Goal: Information Seeking & Learning: Learn about a topic

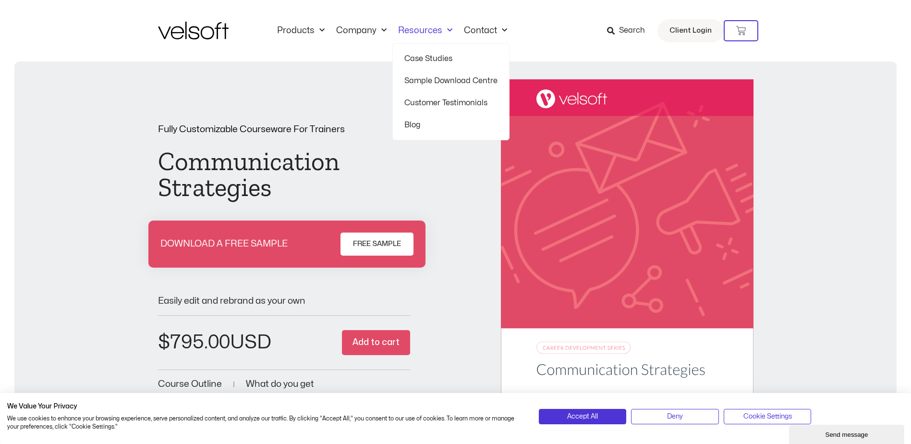
click at [491, 24] on div "Products All Products Content ILT Courseware Storyline 360 Courses SCORM Course…" at bounding box center [455, 30] width 595 height 61
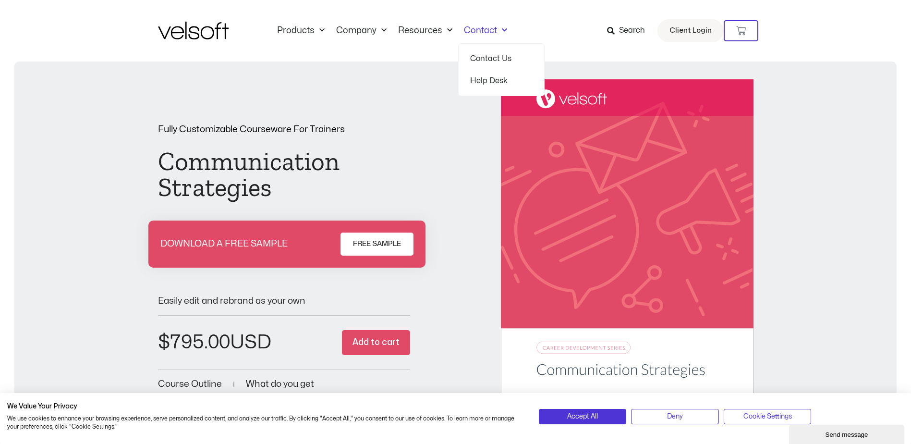
click at [497, 34] on span "Menu" at bounding box center [502, 31] width 10 height 16
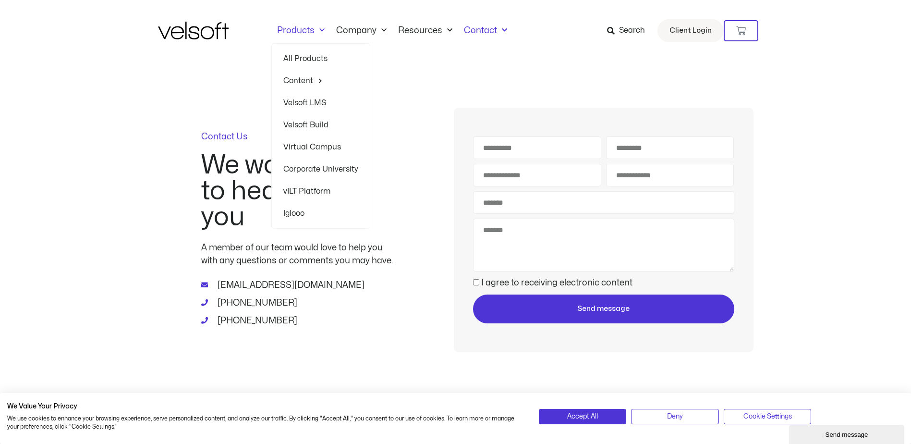
click at [311, 170] on link "Corporate University" at bounding box center [320, 169] width 75 height 22
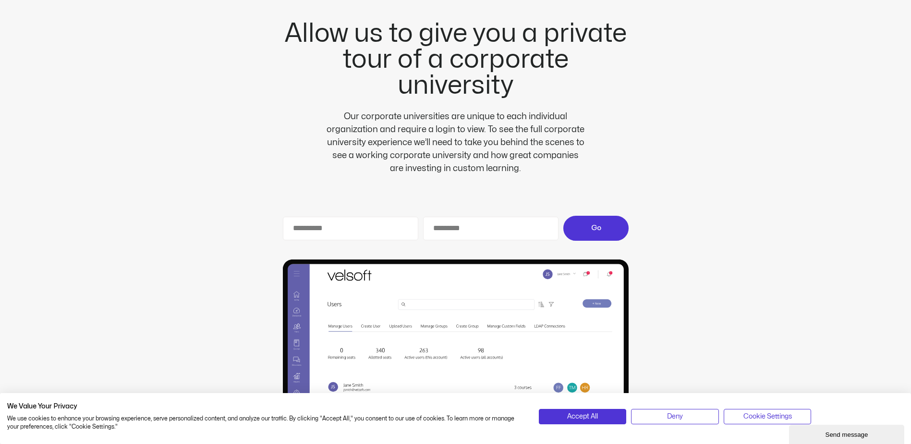
scroll to position [2304, 0]
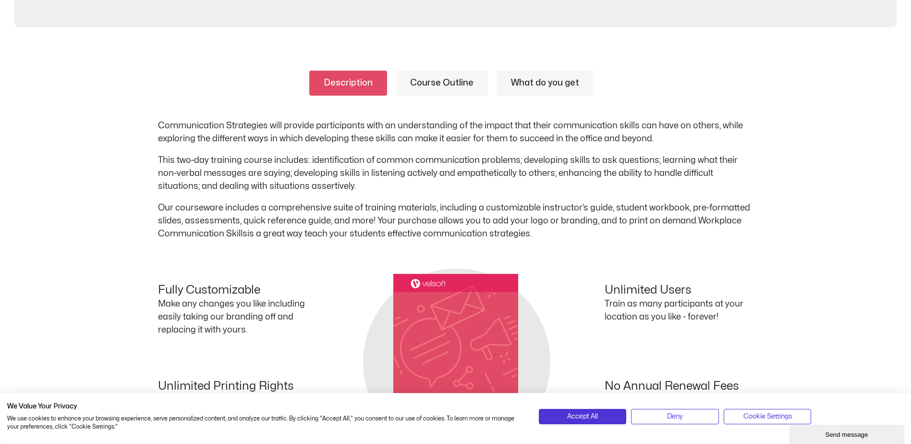
scroll to position [336, 0]
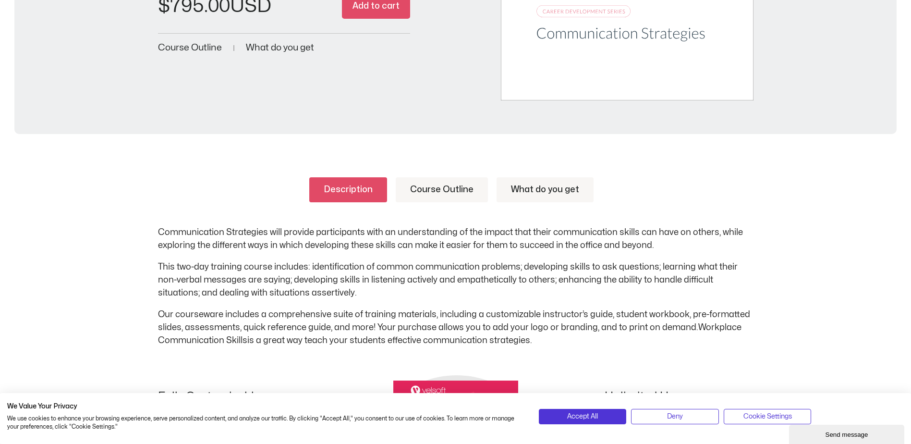
click at [433, 188] on link "Course Outline" at bounding box center [442, 189] width 92 height 25
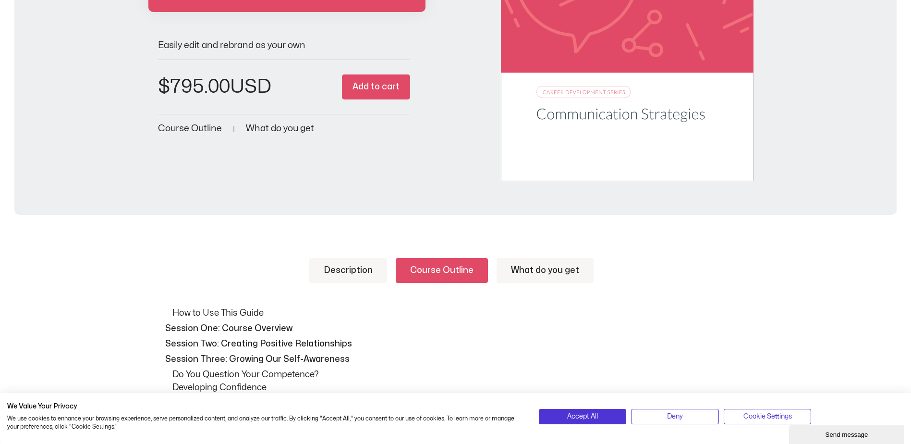
scroll to position [240, 0]
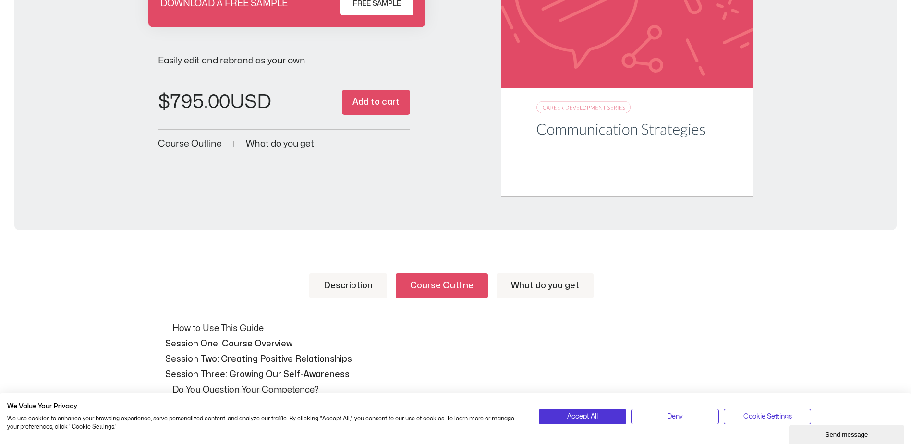
click at [552, 285] on link "What do you get" at bounding box center [544, 285] width 97 height 25
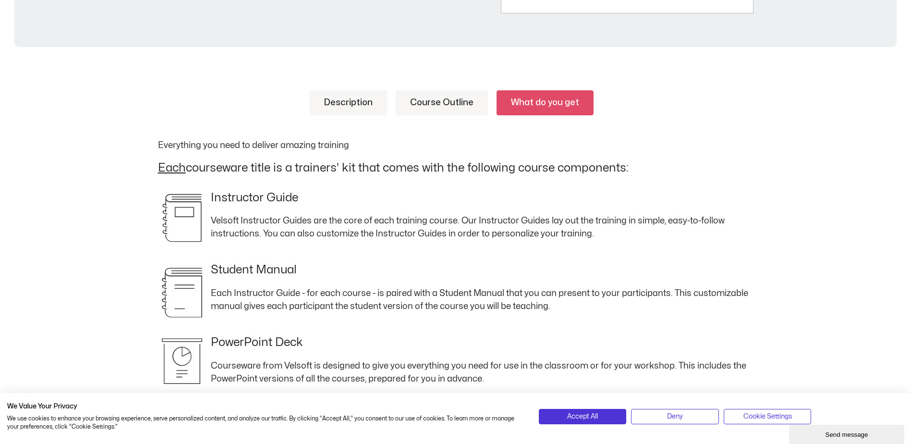
scroll to position [432, 0]
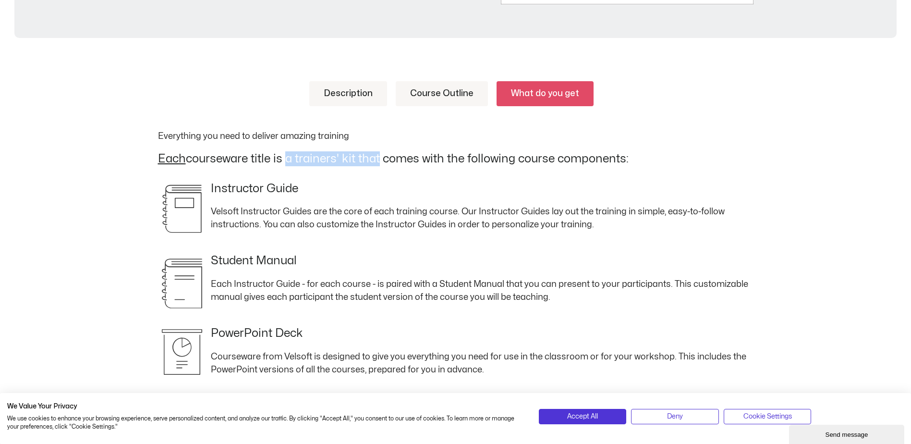
drag, startPoint x: 282, startPoint y: 158, endPoint x: 373, endPoint y: 160, distance: 91.7
click at [373, 160] on h2 "Each courseware title is a trainers' kit that comes with the following course c…" at bounding box center [455, 158] width 595 height 15
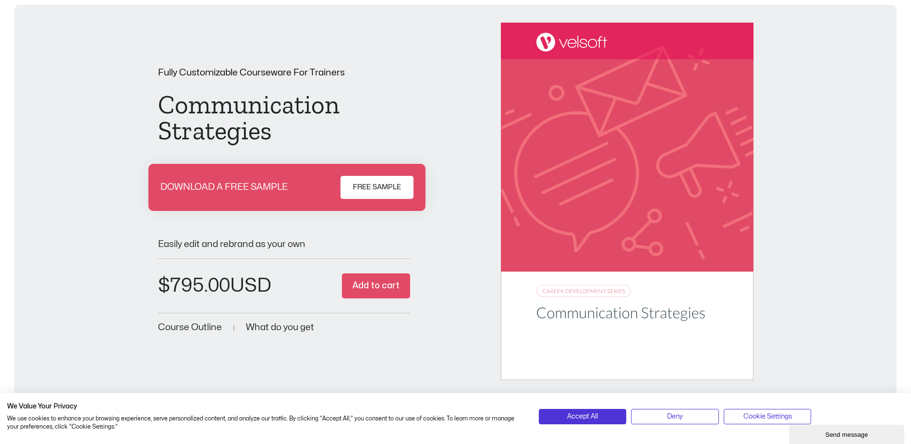
scroll to position [48, 0]
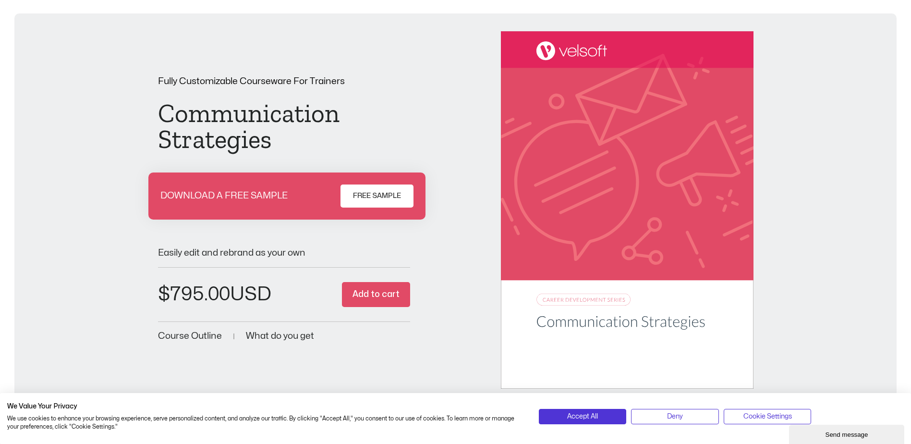
click at [213, 247] on div "Easily edit and rebrand as your own" at bounding box center [284, 249] width 252 height 18
click at [236, 108] on h1 "Communication Strategies" at bounding box center [284, 126] width 252 height 52
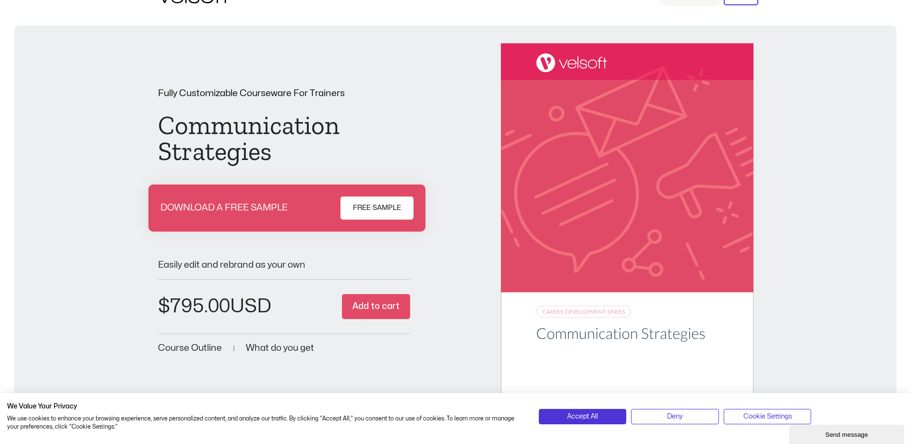
scroll to position [0, 0]
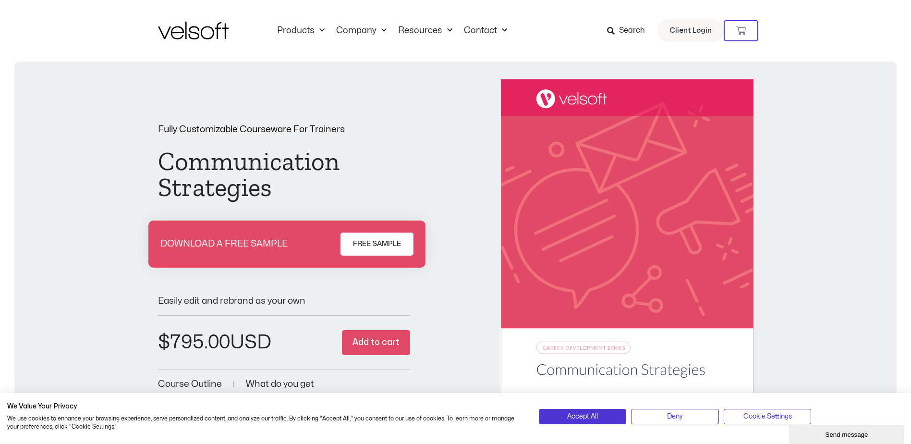
click at [584, 349] on img at bounding box center [627, 258] width 252 height 358
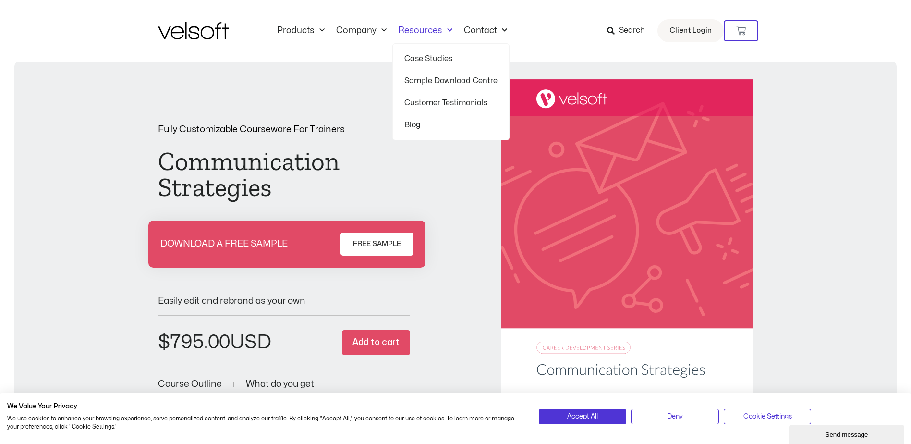
click at [436, 80] on link "Sample Download Centre" at bounding box center [450, 81] width 93 height 22
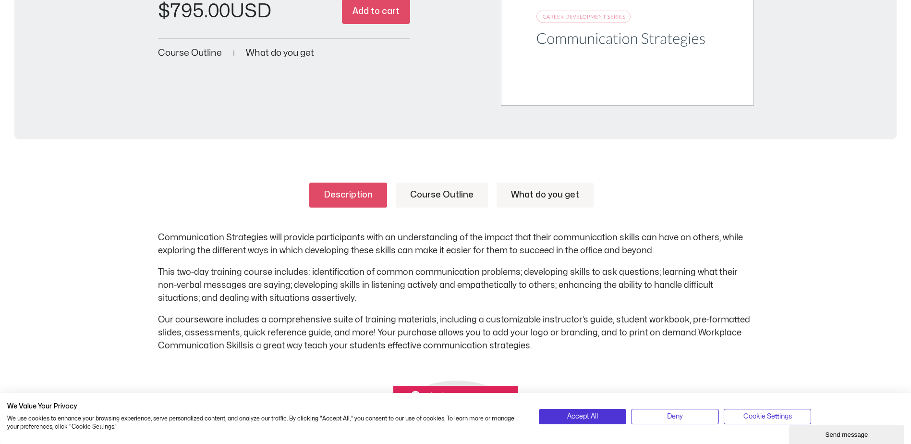
scroll to position [336, 0]
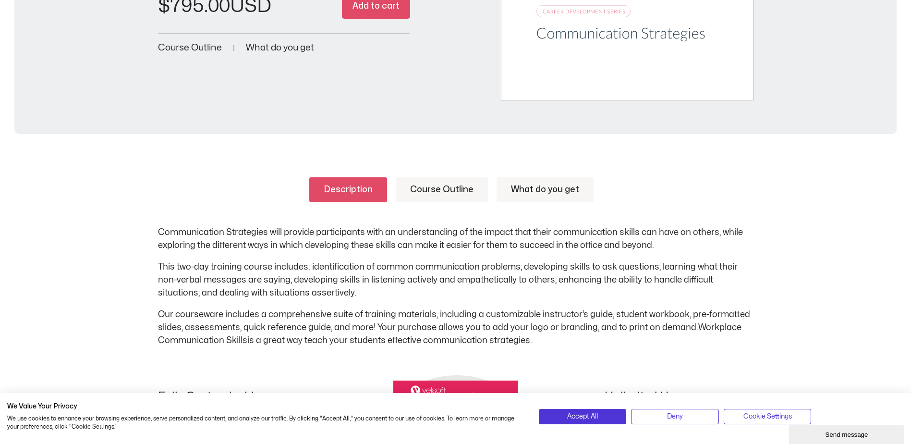
click at [175, 49] on span "Course Outline" at bounding box center [190, 47] width 64 height 9
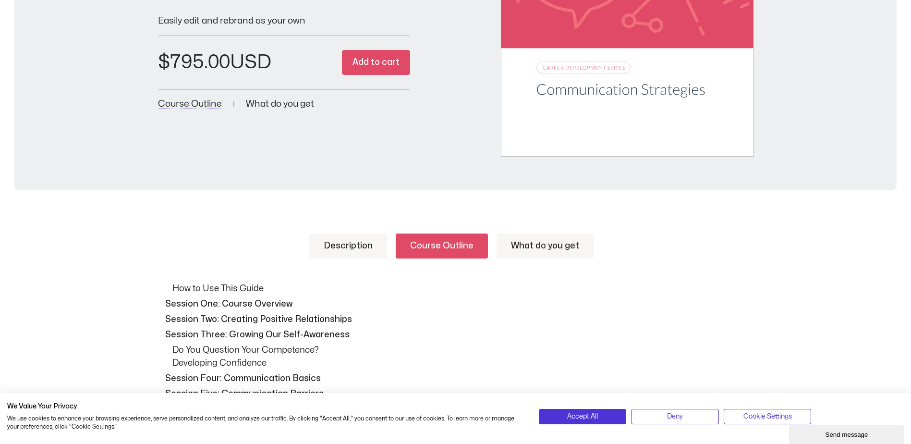
scroll to position [249, 0]
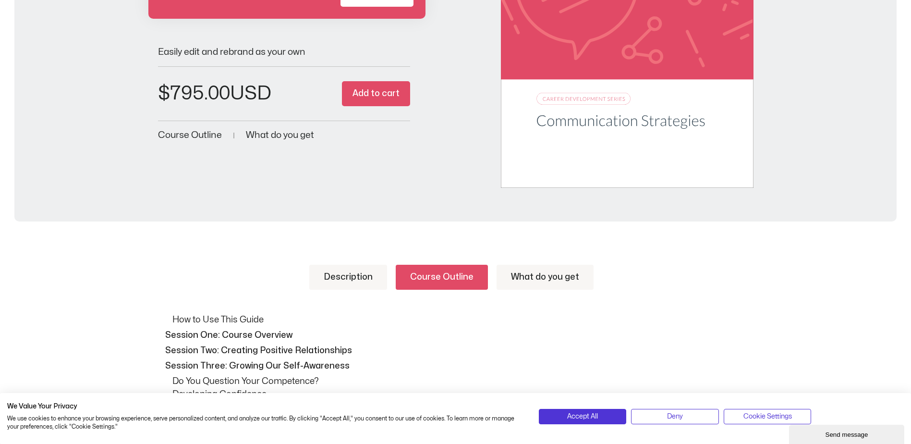
click at [352, 267] on link "Description" at bounding box center [348, 277] width 78 height 25
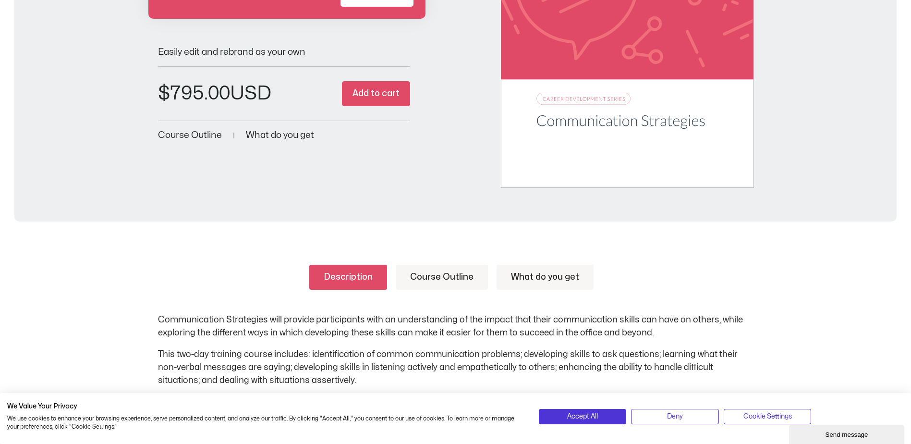
click at [533, 271] on link "What do you get" at bounding box center [544, 277] width 97 height 25
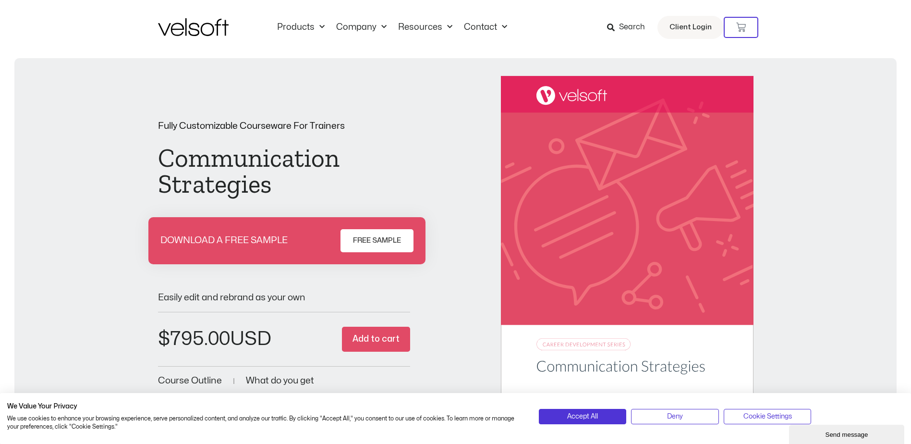
scroll to position [0, 0]
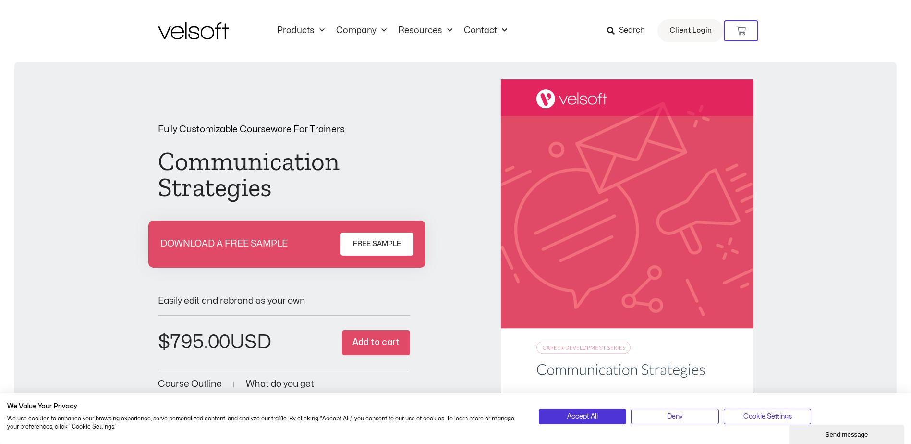
click at [188, 29] on img at bounding box center [193, 31] width 71 height 18
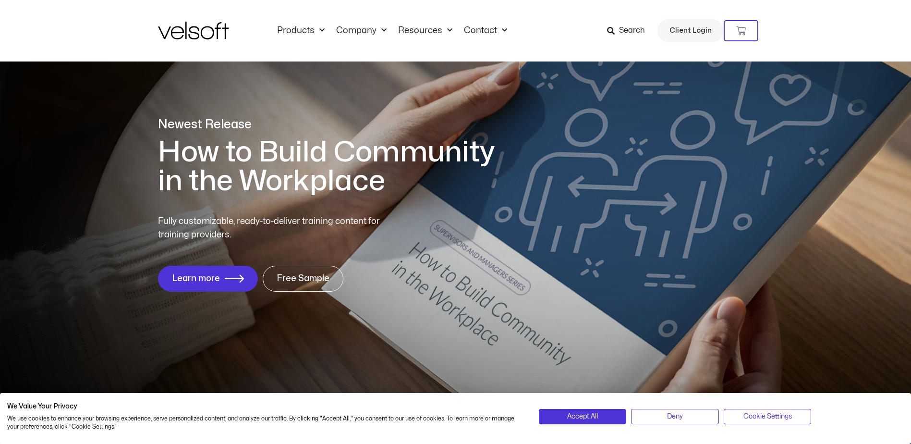
click at [624, 26] on span "Search" at bounding box center [632, 30] width 26 height 12
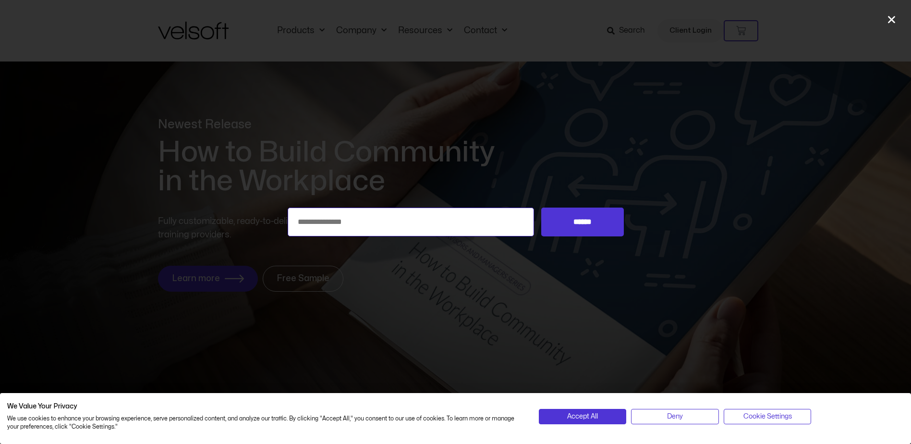
click at [362, 217] on input "Search for:" at bounding box center [411, 221] width 247 height 29
type input "**********"
click at [541, 207] on input "******" at bounding box center [582, 221] width 82 height 29
